Goal: Transaction & Acquisition: Purchase product/service

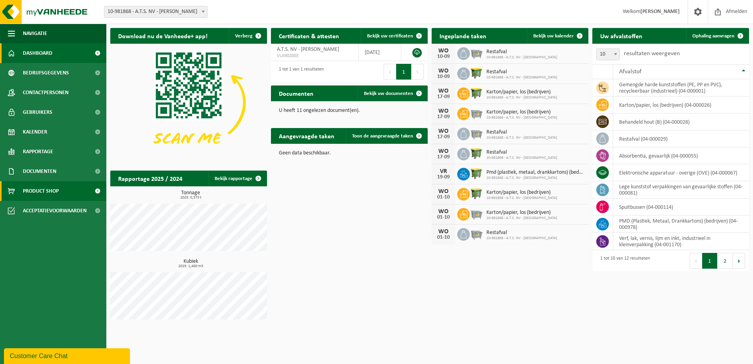
click at [44, 195] on span "Product Shop" at bounding box center [41, 191] width 36 height 20
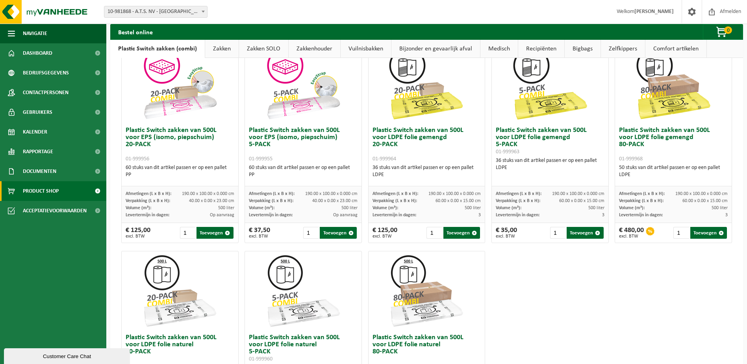
scroll to position [276, 0]
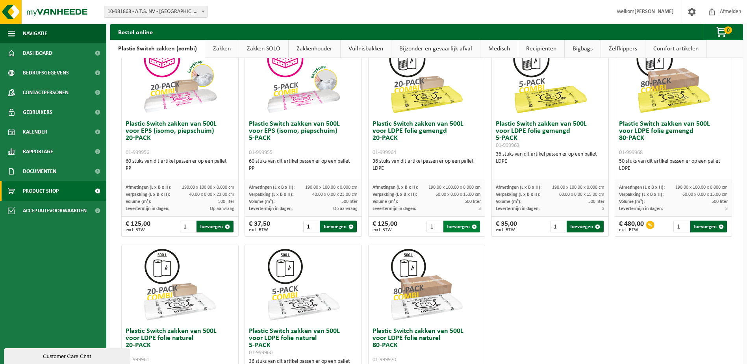
click at [459, 223] on button "Toevoegen" at bounding box center [461, 227] width 37 height 12
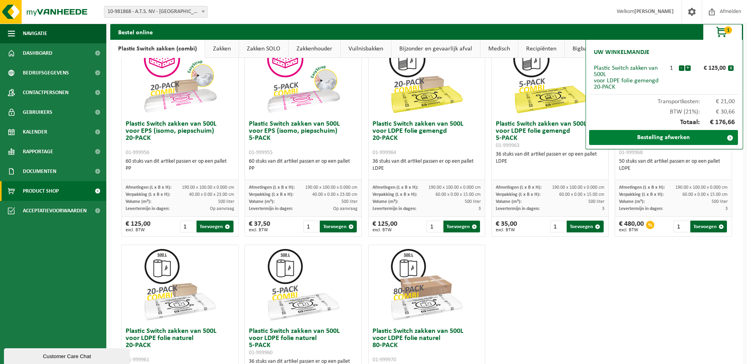
click at [671, 138] on link "Bestelling afwerken" at bounding box center [663, 137] width 149 height 15
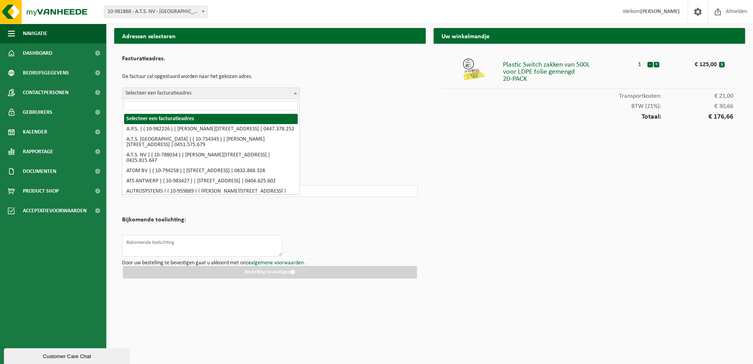
click at [204, 91] on span "Selecteer een facturatieadres" at bounding box center [210, 93] width 177 height 11
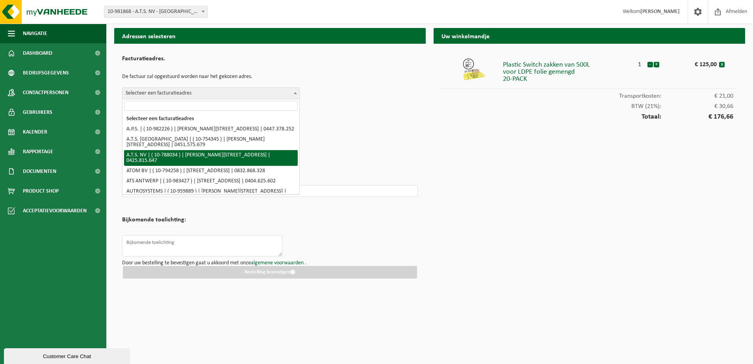
select select "158281"
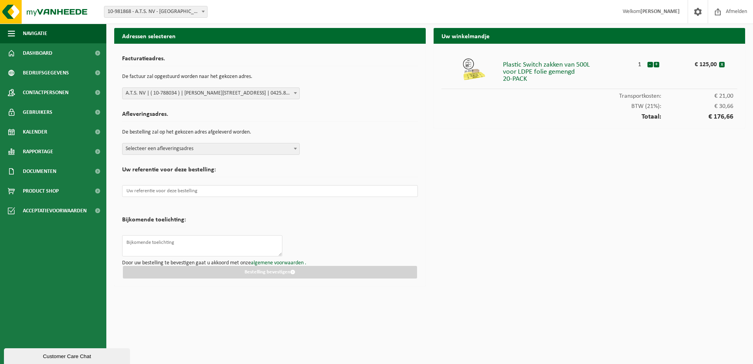
click at [211, 141] on div "Afleveringsadres. De bestelling zal op het gekozen adres afgeleverd worden. Sel…" at bounding box center [270, 131] width 296 height 48
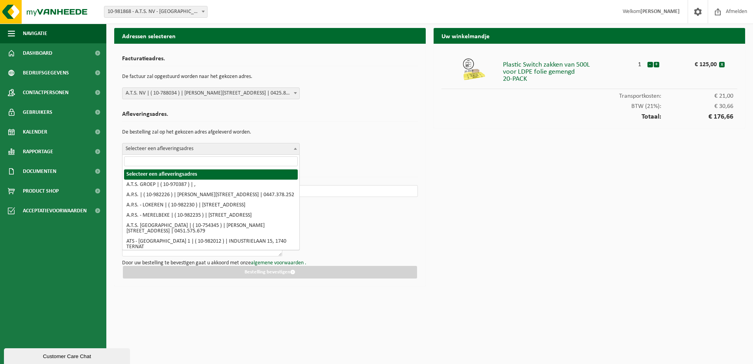
click at [217, 147] on span "Selecteer een afleveringsadres" at bounding box center [210, 148] width 177 height 11
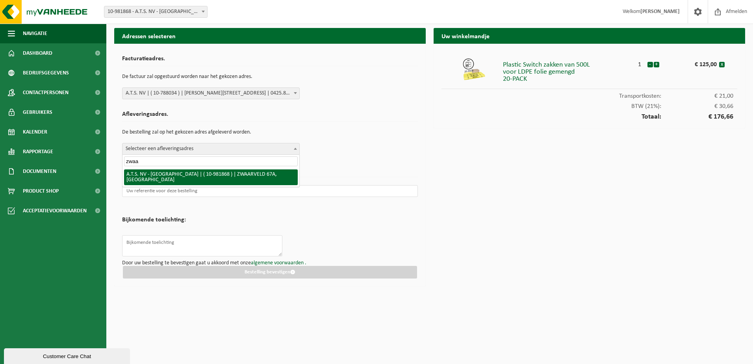
type input "zwaa"
select select "162233"
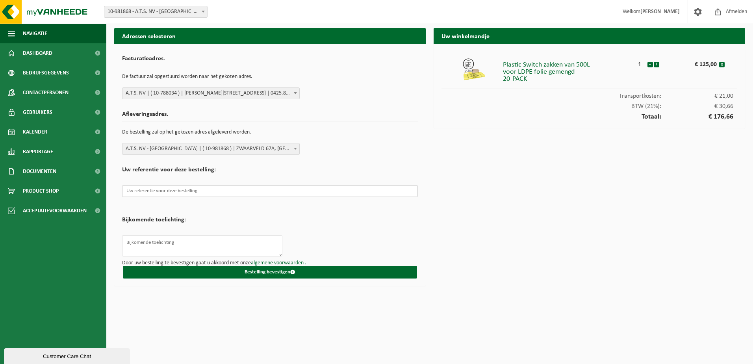
click at [184, 187] on input "text" at bounding box center [270, 191] width 296 height 12
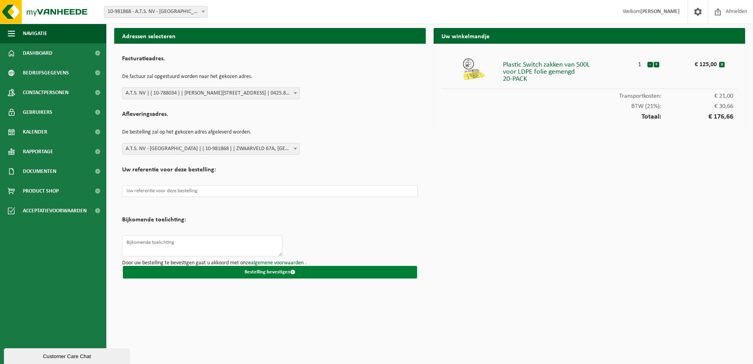
click at [293, 267] on button "Bestelling bevestigen" at bounding box center [270, 272] width 294 height 13
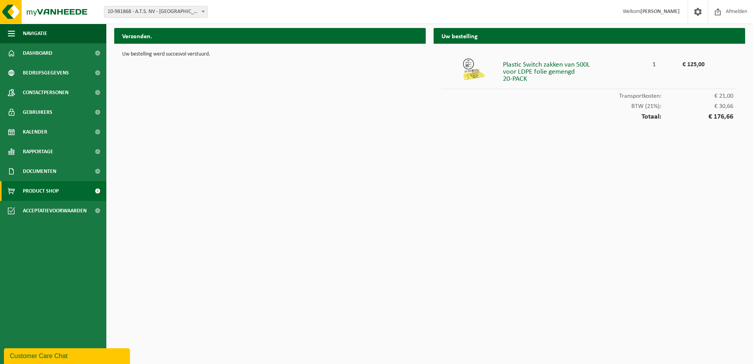
click at [42, 188] on span "Product Shop" at bounding box center [41, 191] width 36 height 20
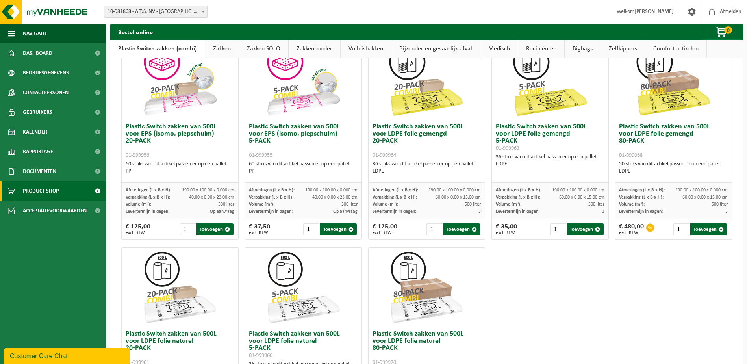
scroll to position [236, 0]
